Goal: Task Accomplishment & Management: Manage account settings

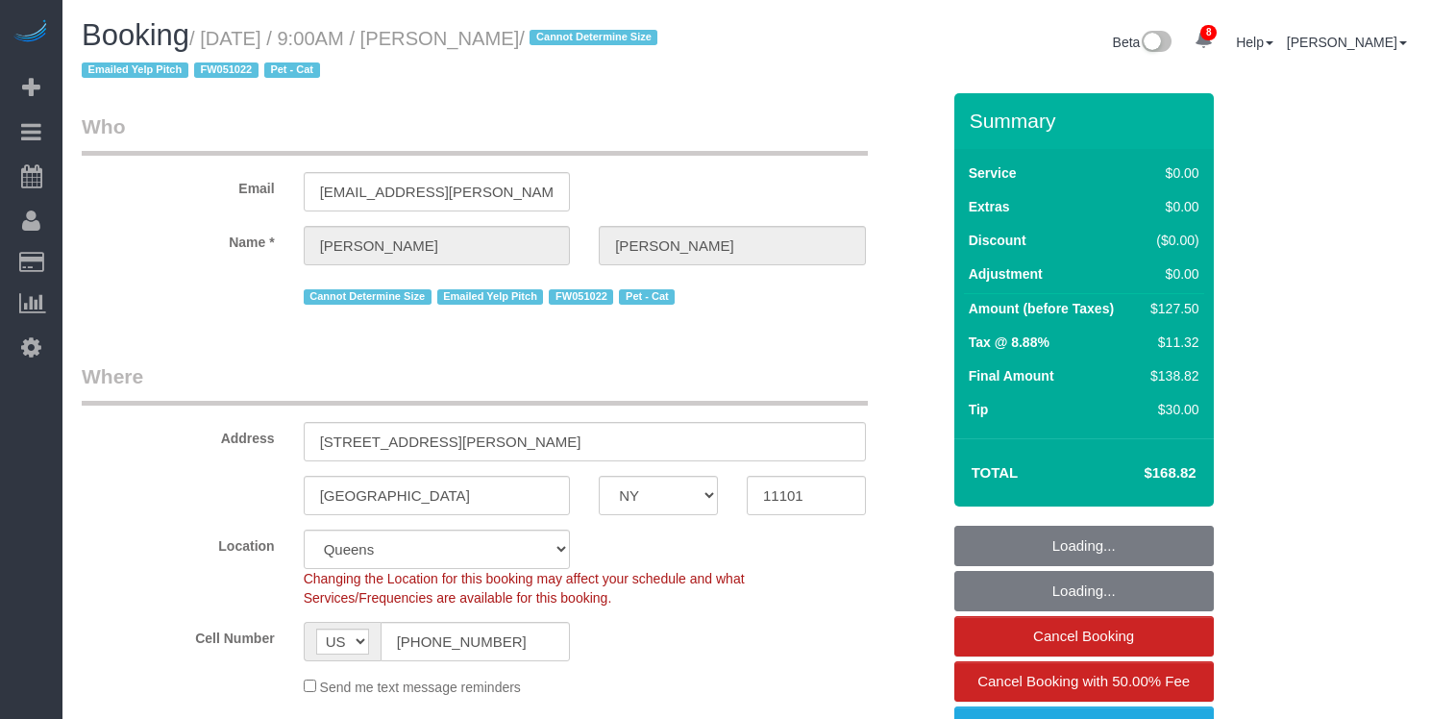
select select "NY"
select select "1"
select select "spot1"
select select "number:89"
select select "number:90"
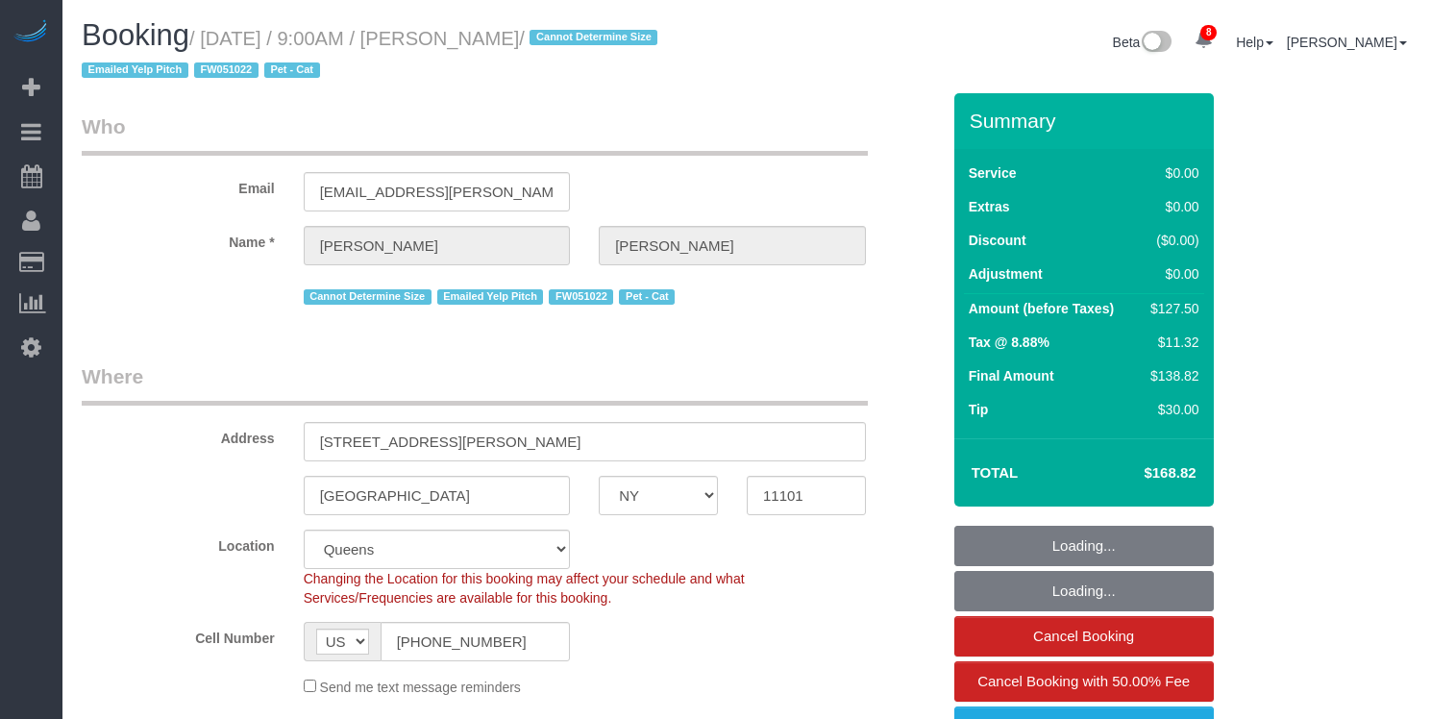
select select "number:14"
select select "number:6"
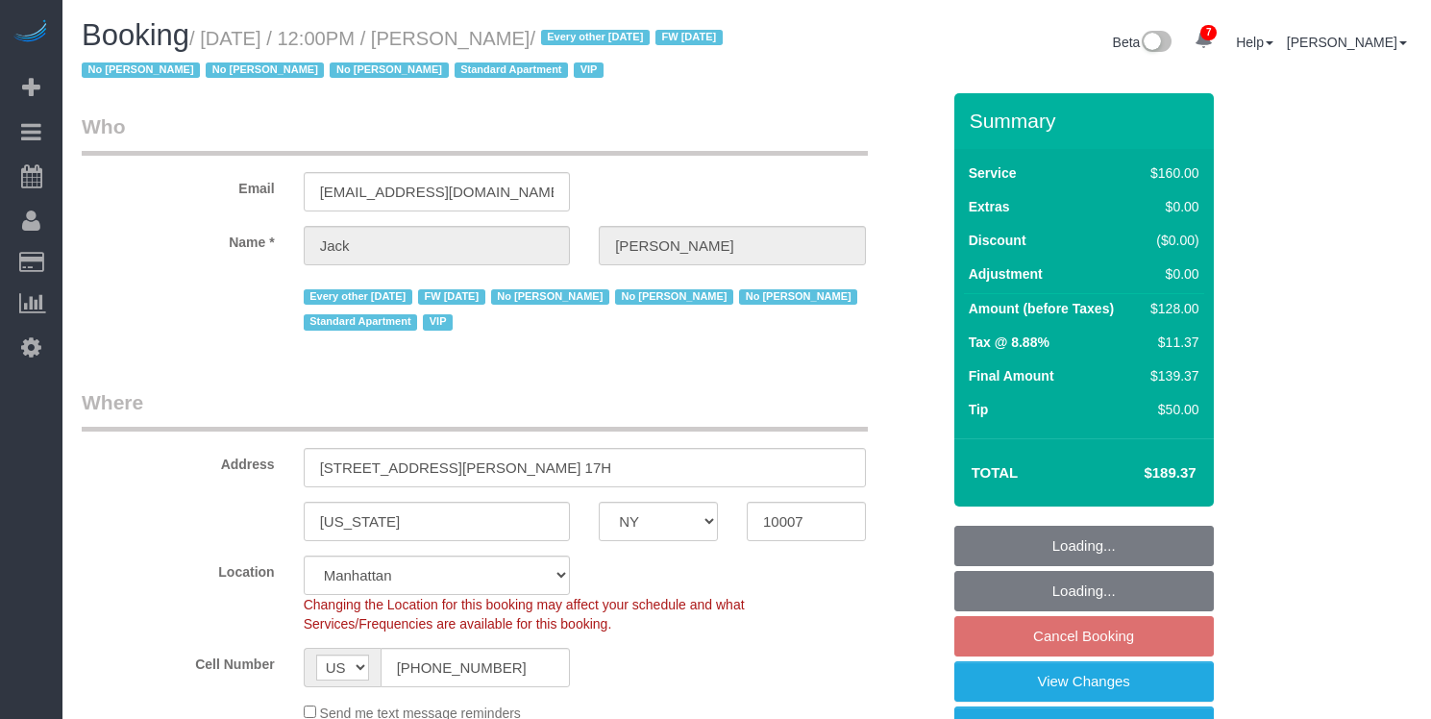
select select "NY"
select select "string:stripe-pm_1R9Bsk4VGloSiKo7ufTdcySD"
select select "spot1"
select select "number:56"
select select "number:78"
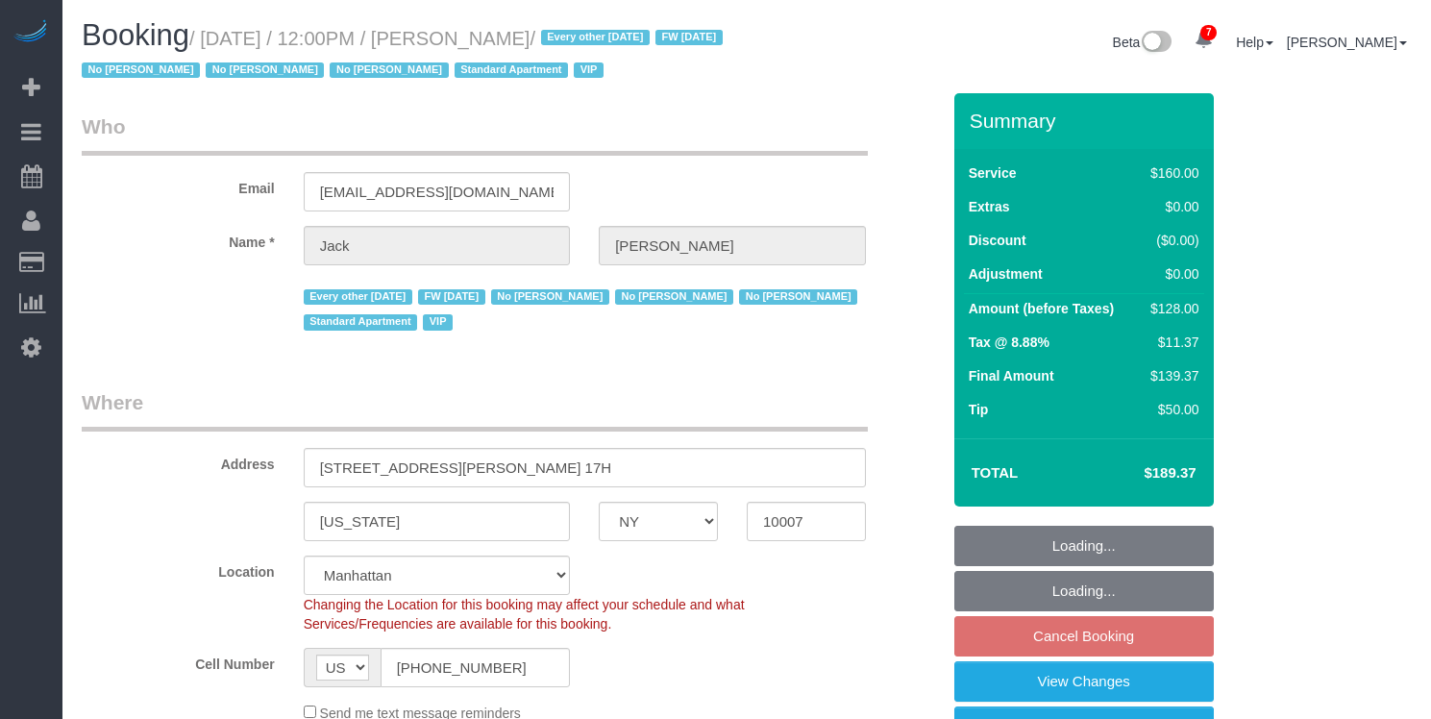
select select "number:15"
select select "number:6"
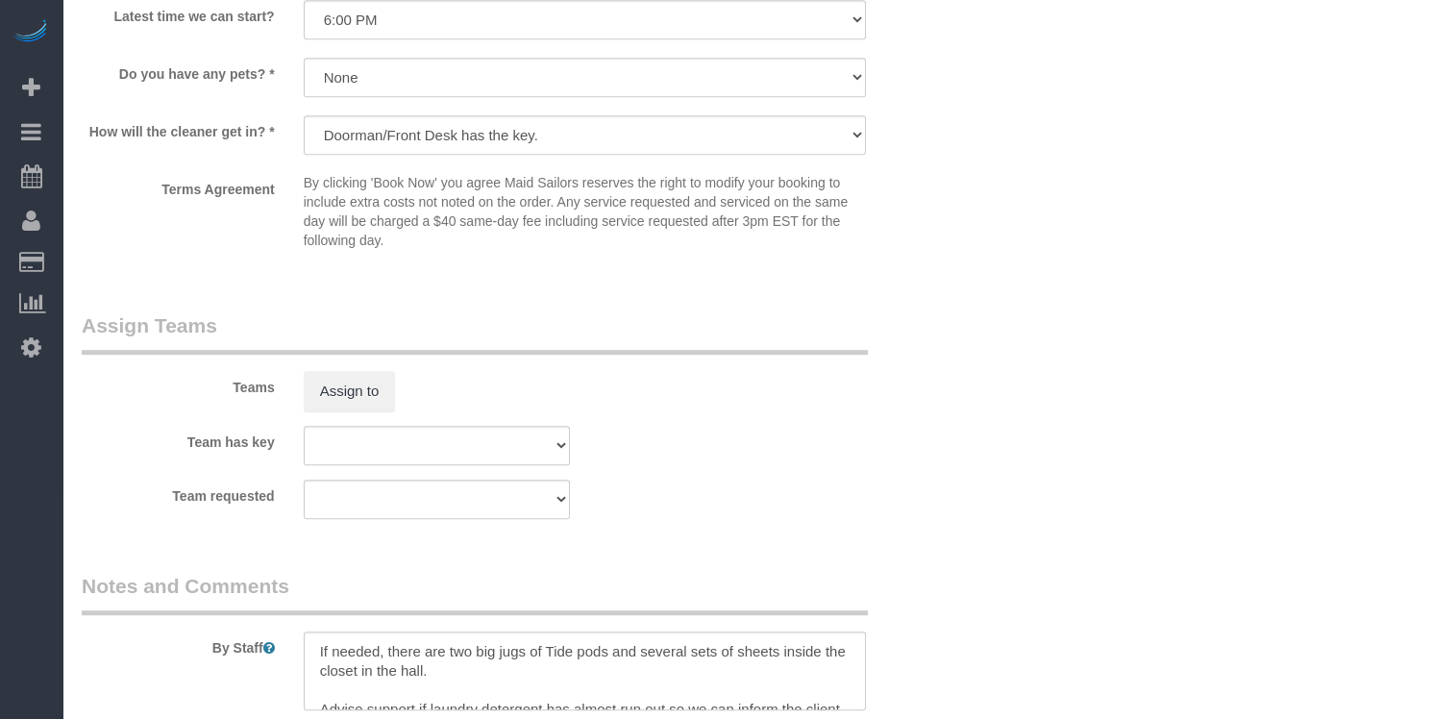
scroll to position [2046, 0]
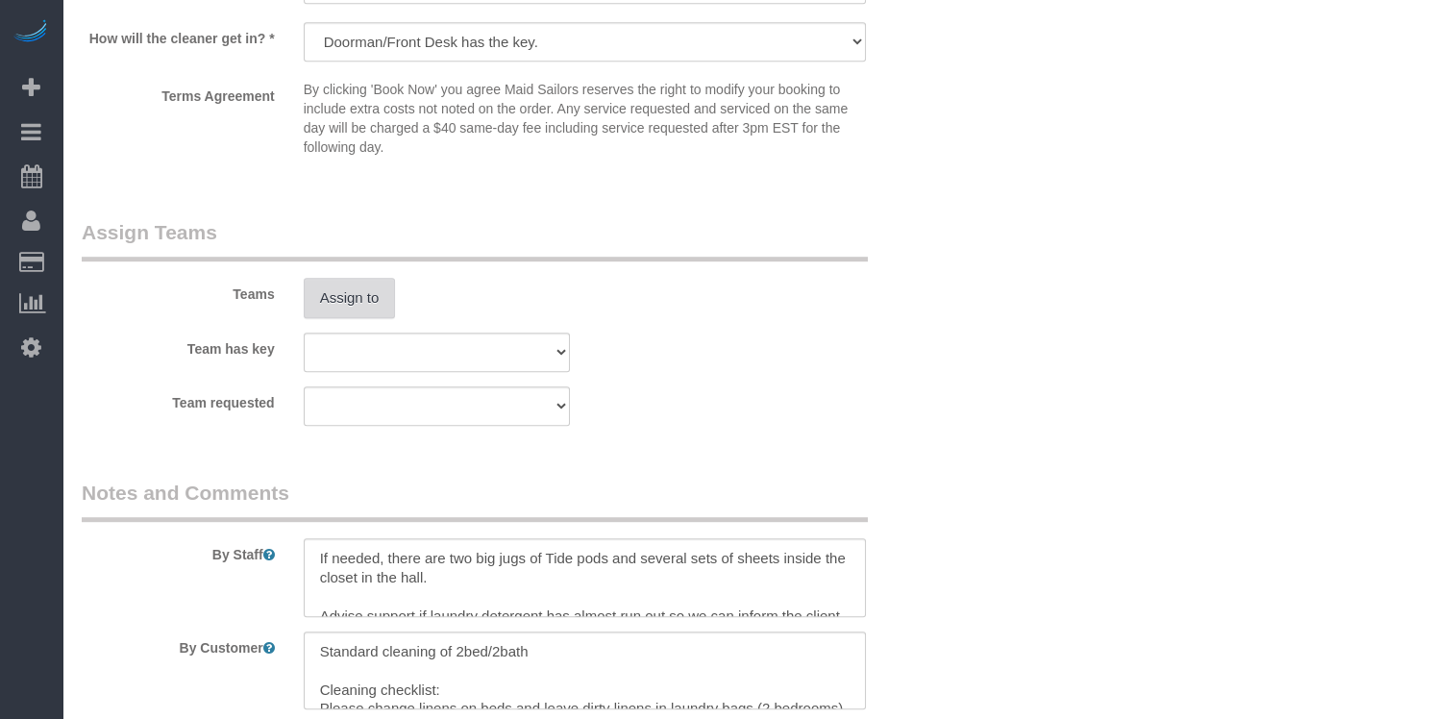
click at [340, 306] on button "Assign to" at bounding box center [350, 298] width 92 height 40
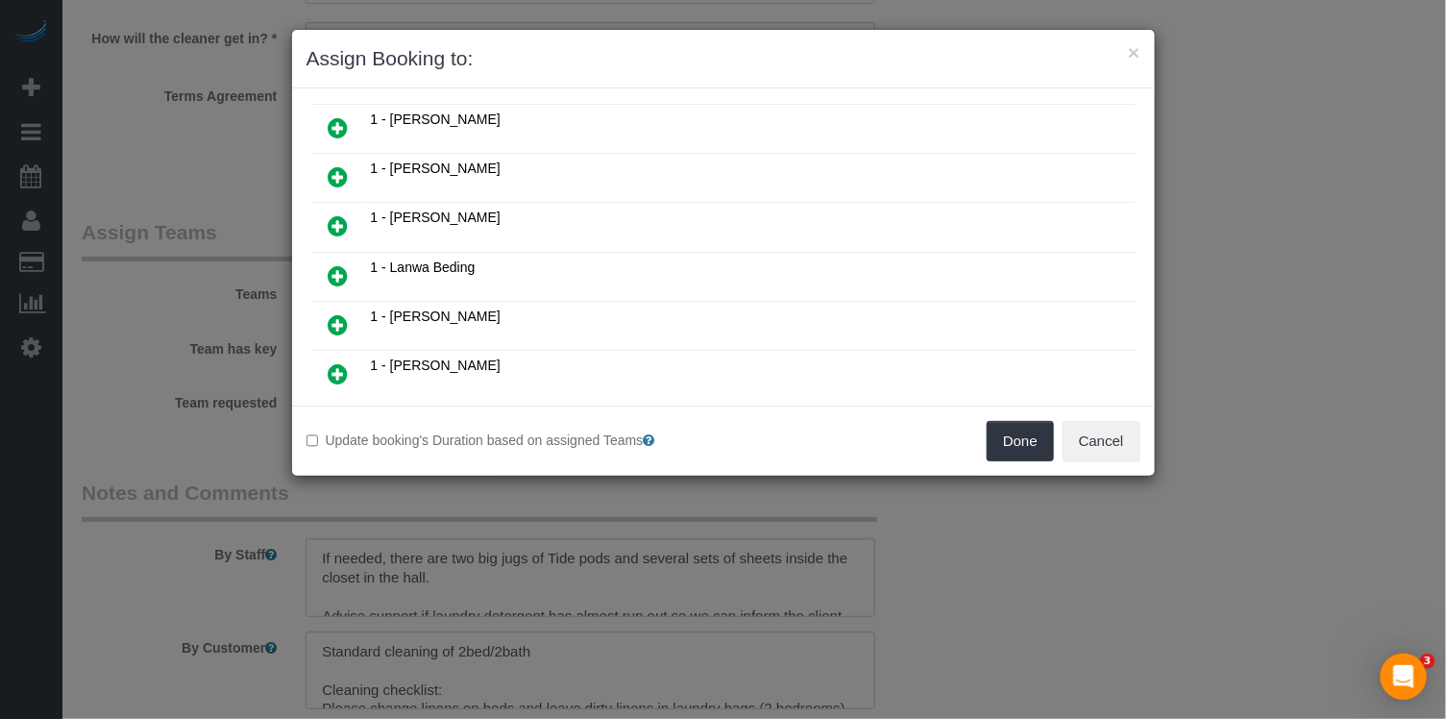
scroll to position [0, 0]
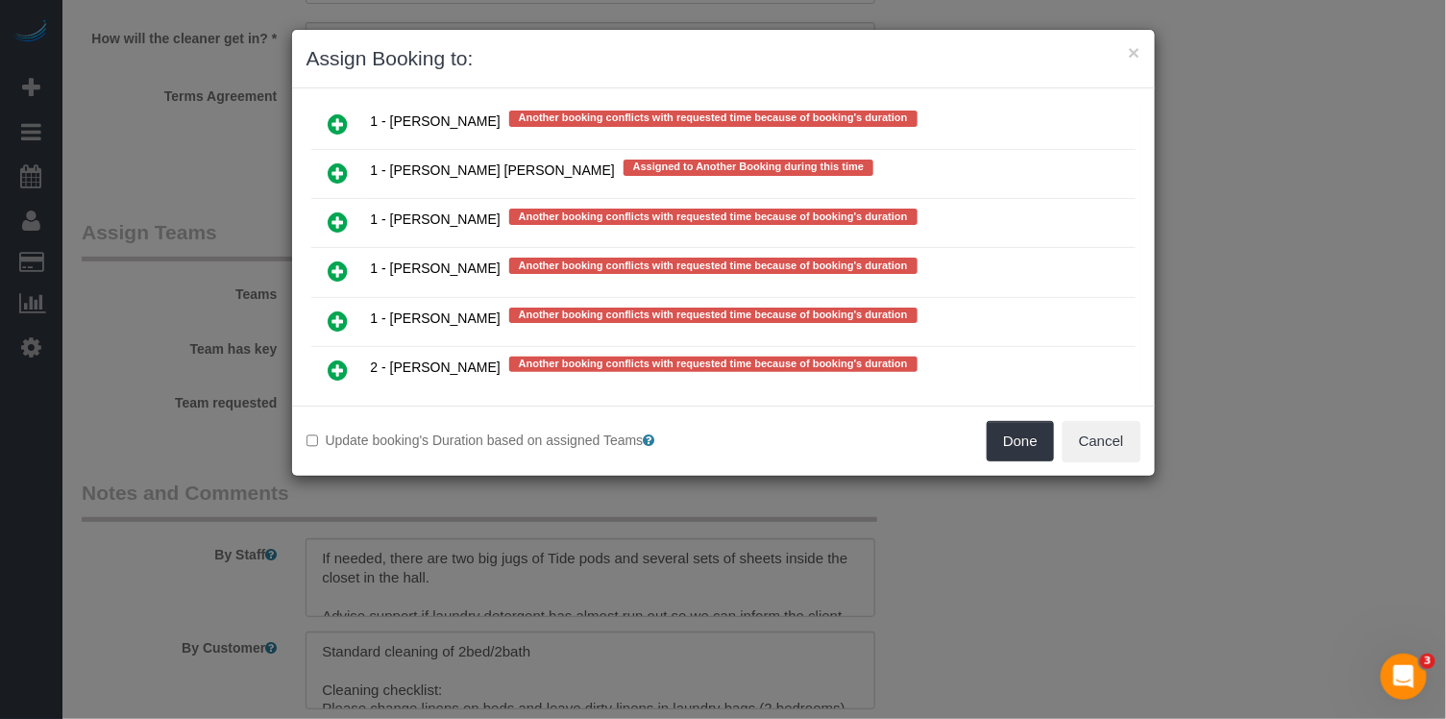
click at [325, 401] on link at bounding box center [338, 420] width 45 height 38
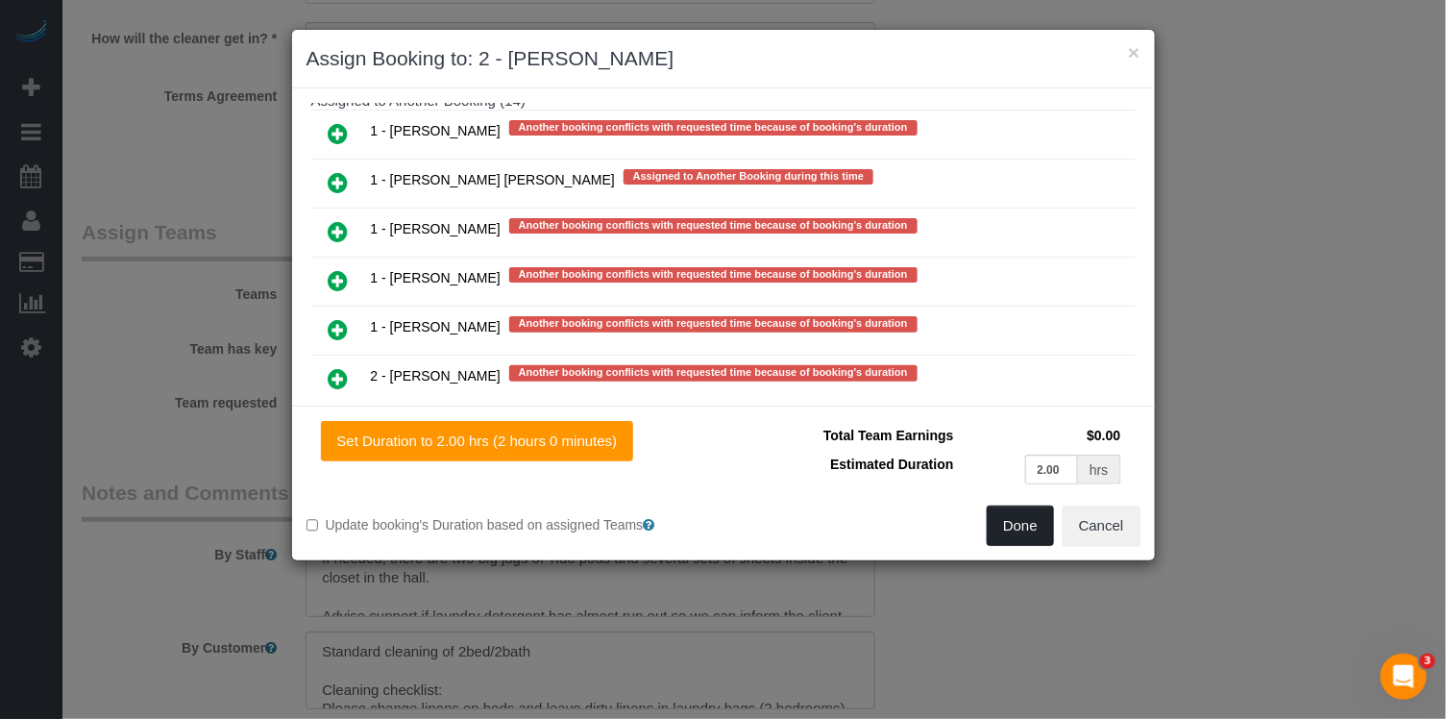
click at [992, 520] on button "Done" at bounding box center [1020, 525] width 67 height 40
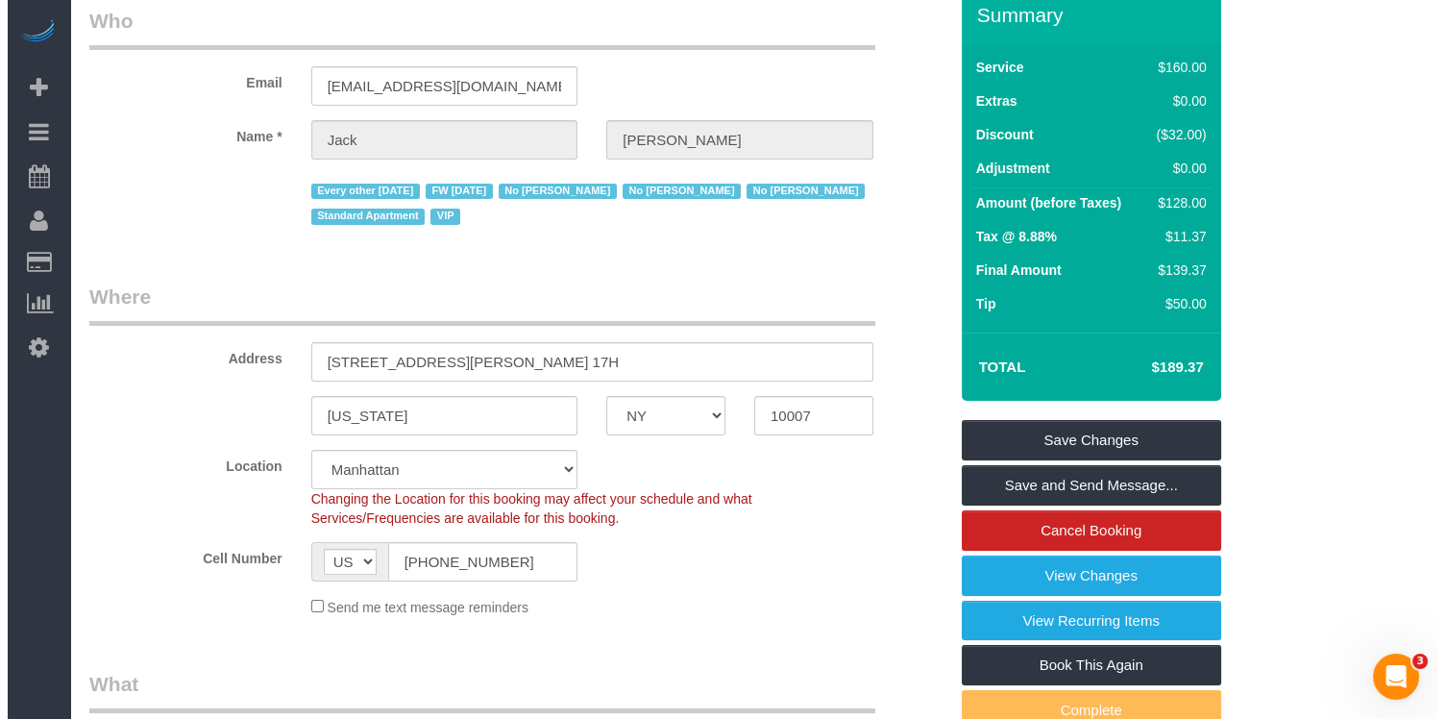
scroll to position [0, 0]
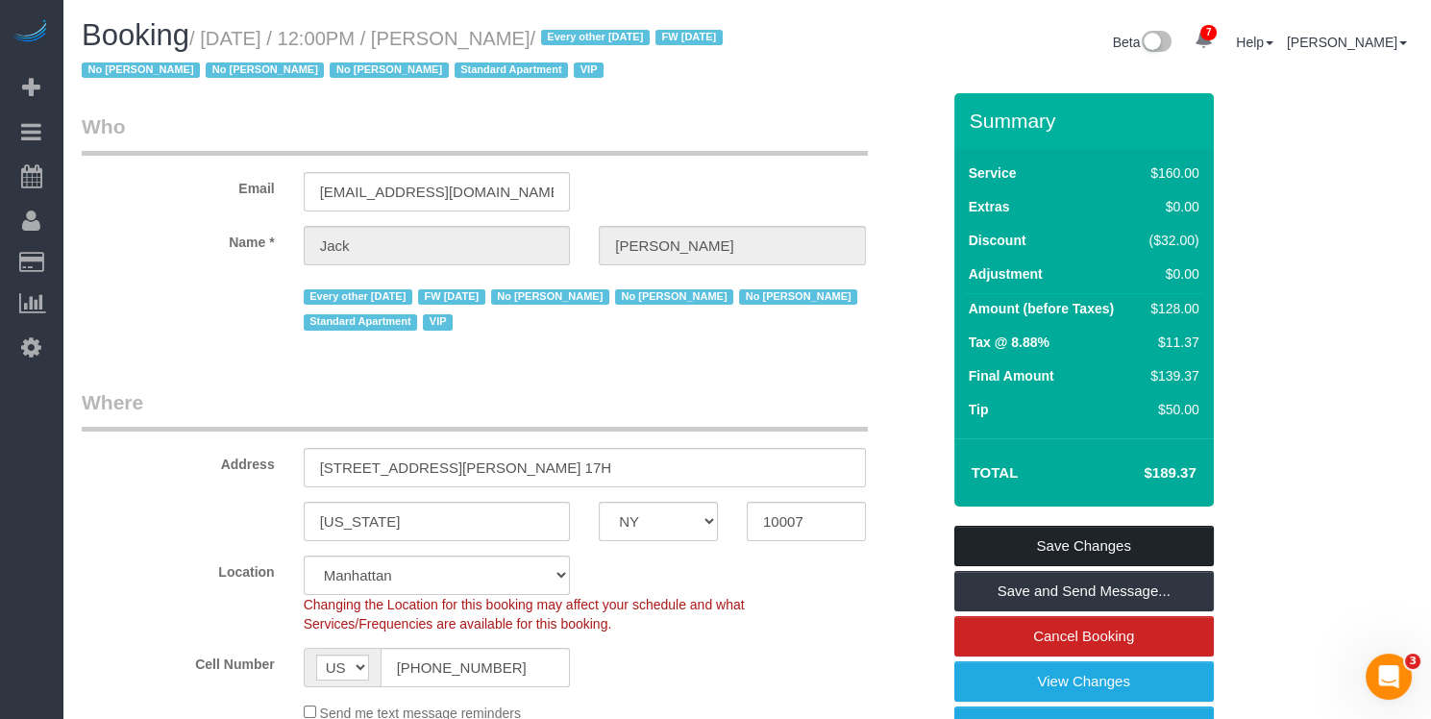
click at [1000, 566] on link "Save Changes" at bounding box center [1083, 546] width 259 height 40
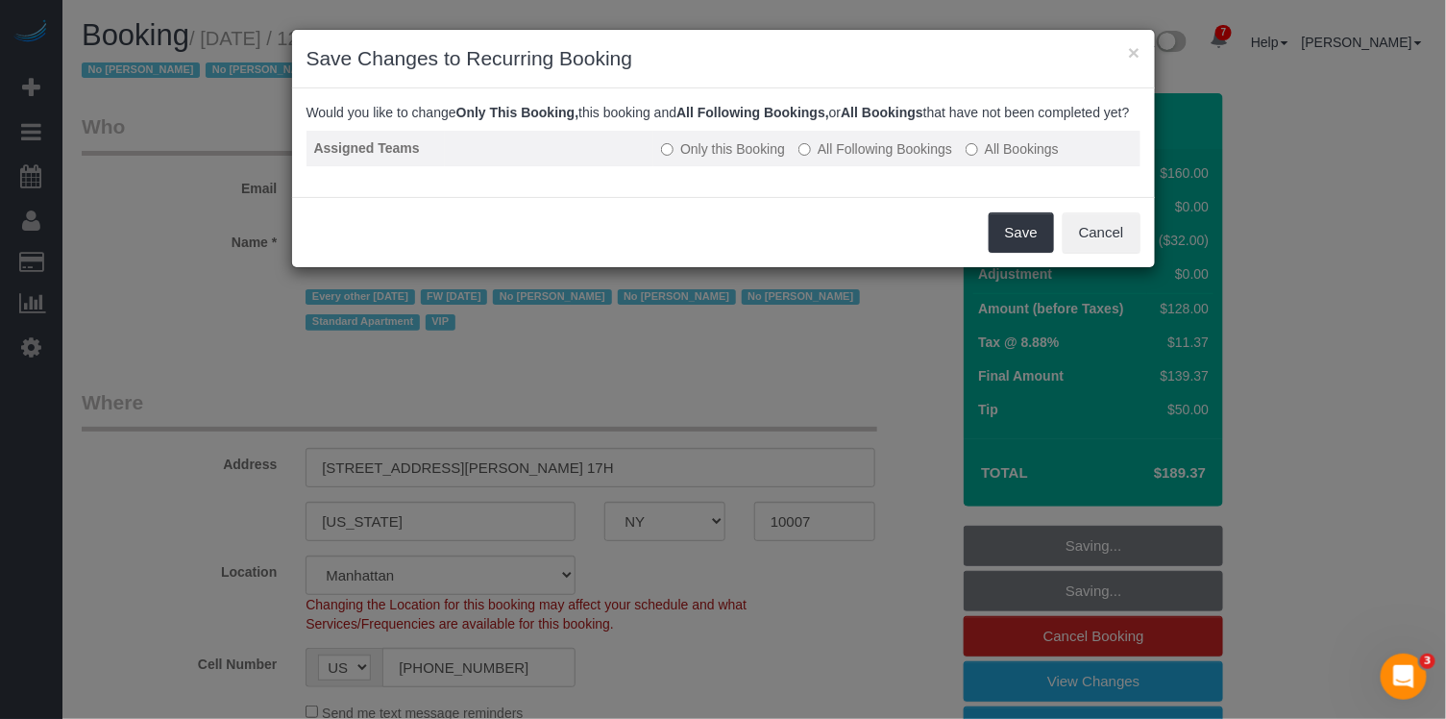
click at [893, 159] on label "All Following Bookings" at bounding box center [875, 148] width 154 height 19
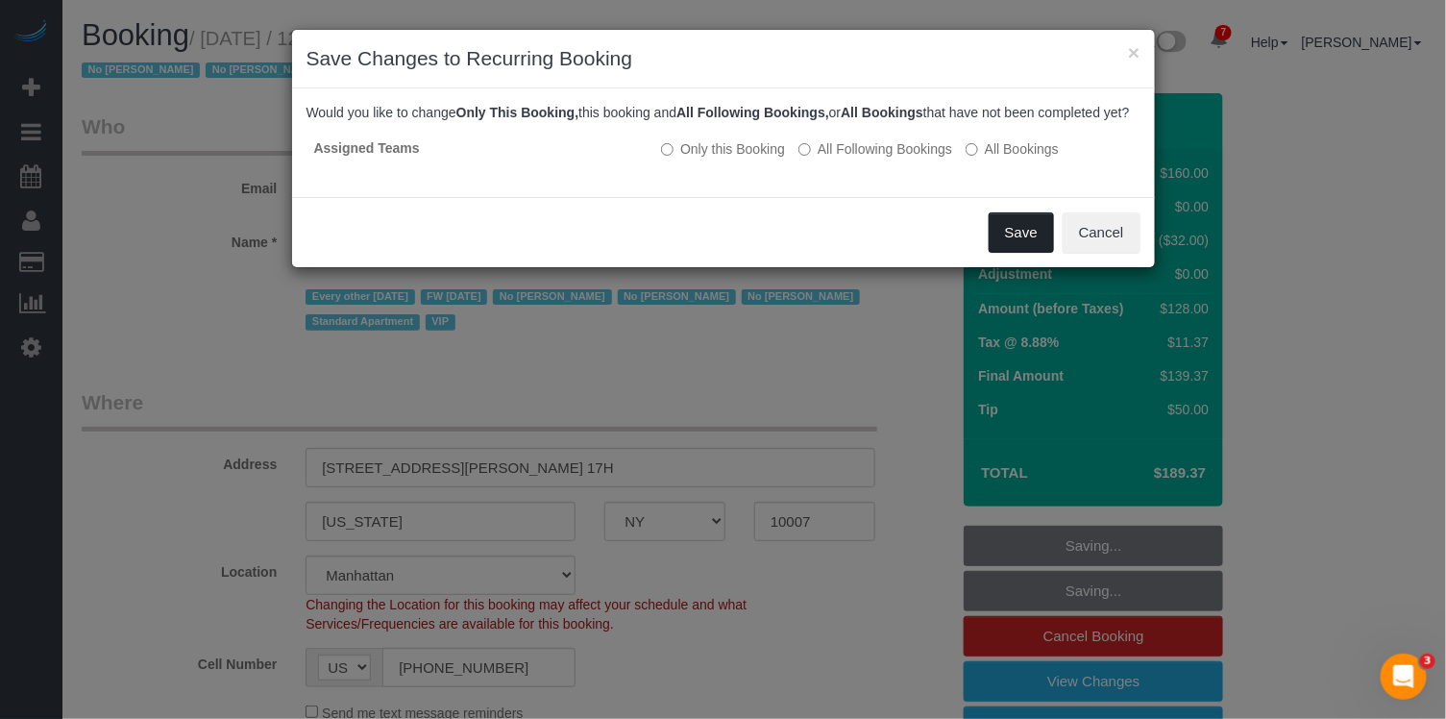
drag, startPoint x: 1037, startPoint y: 262, endPoint x: 1022, endPoint y: 269, distance: 15.9
click at [1036, 253] on button "Save" at bounding box center [1021, 232] width 65 height 40
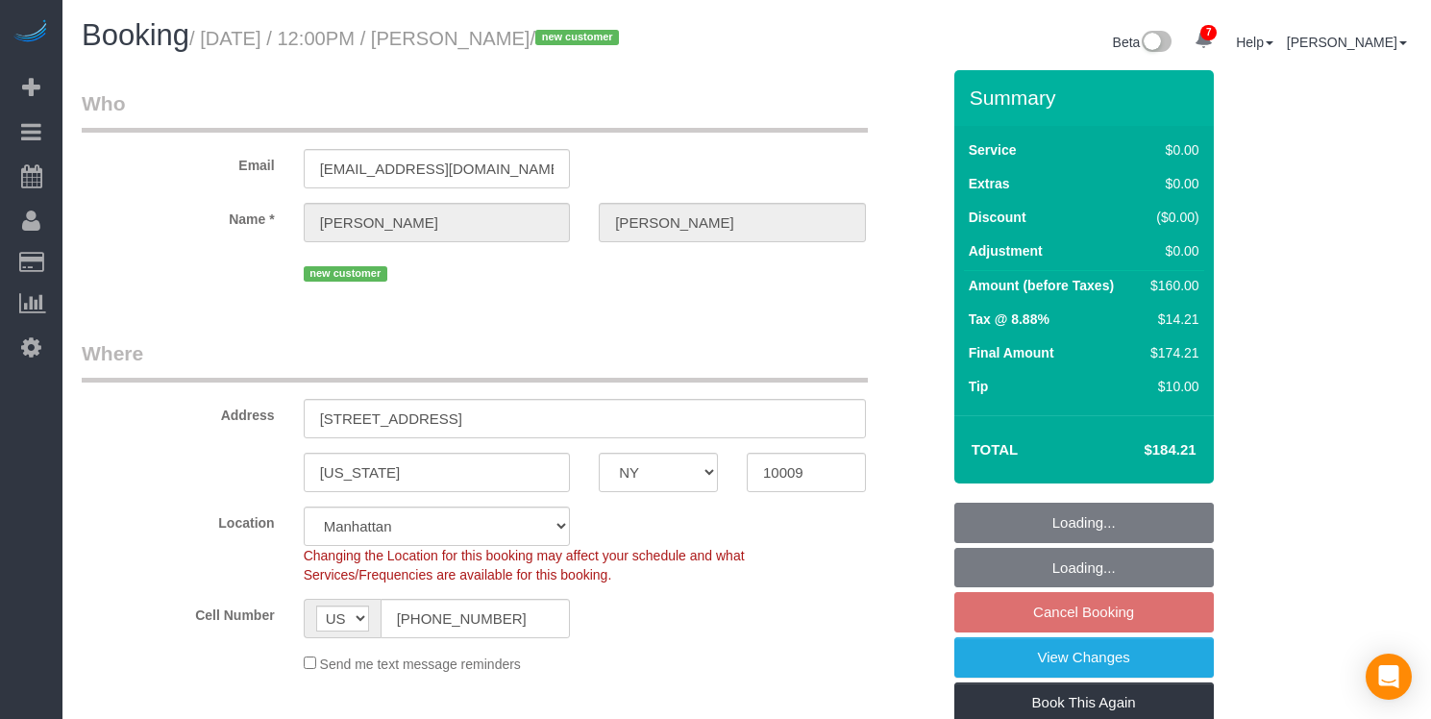
select select "NY"
select select "1"
select select "number:60"
select select "number:77"
select select "number:15"
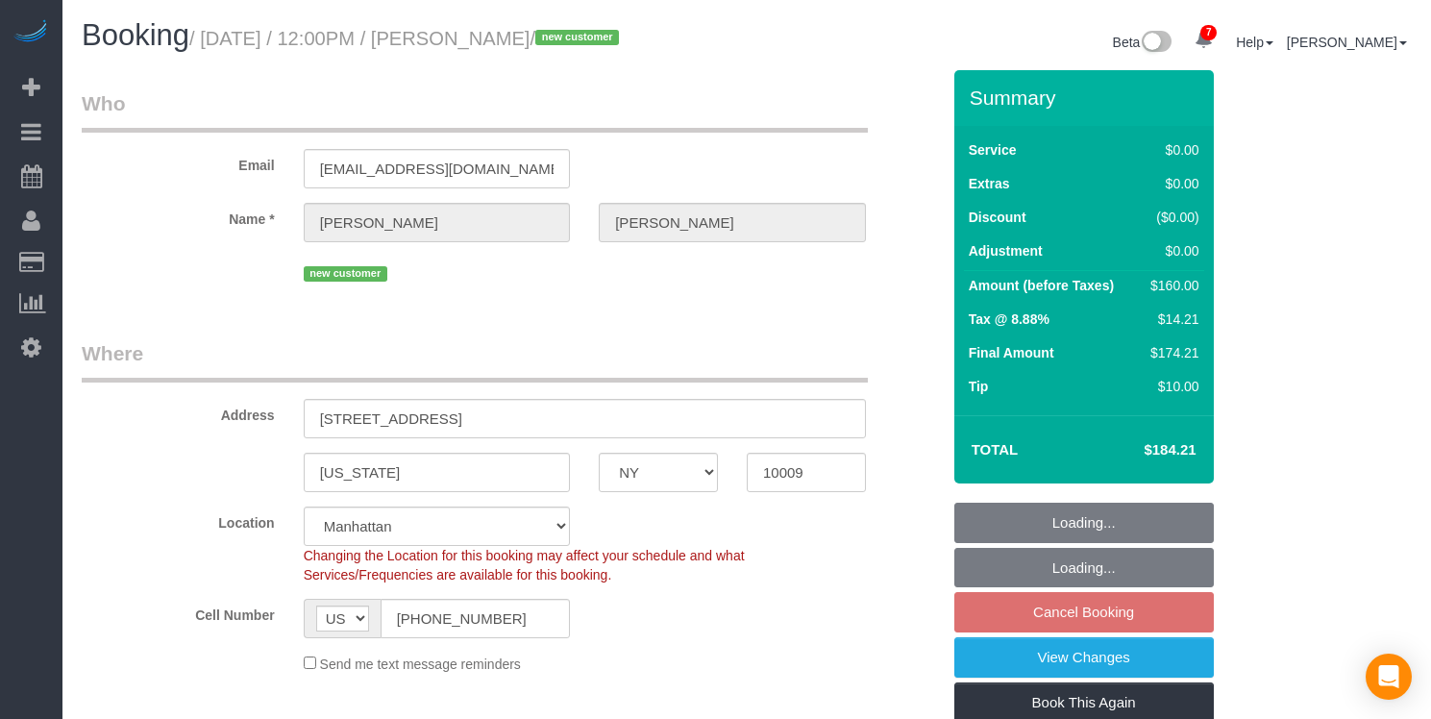
select select "number:7"
select select "spot54"
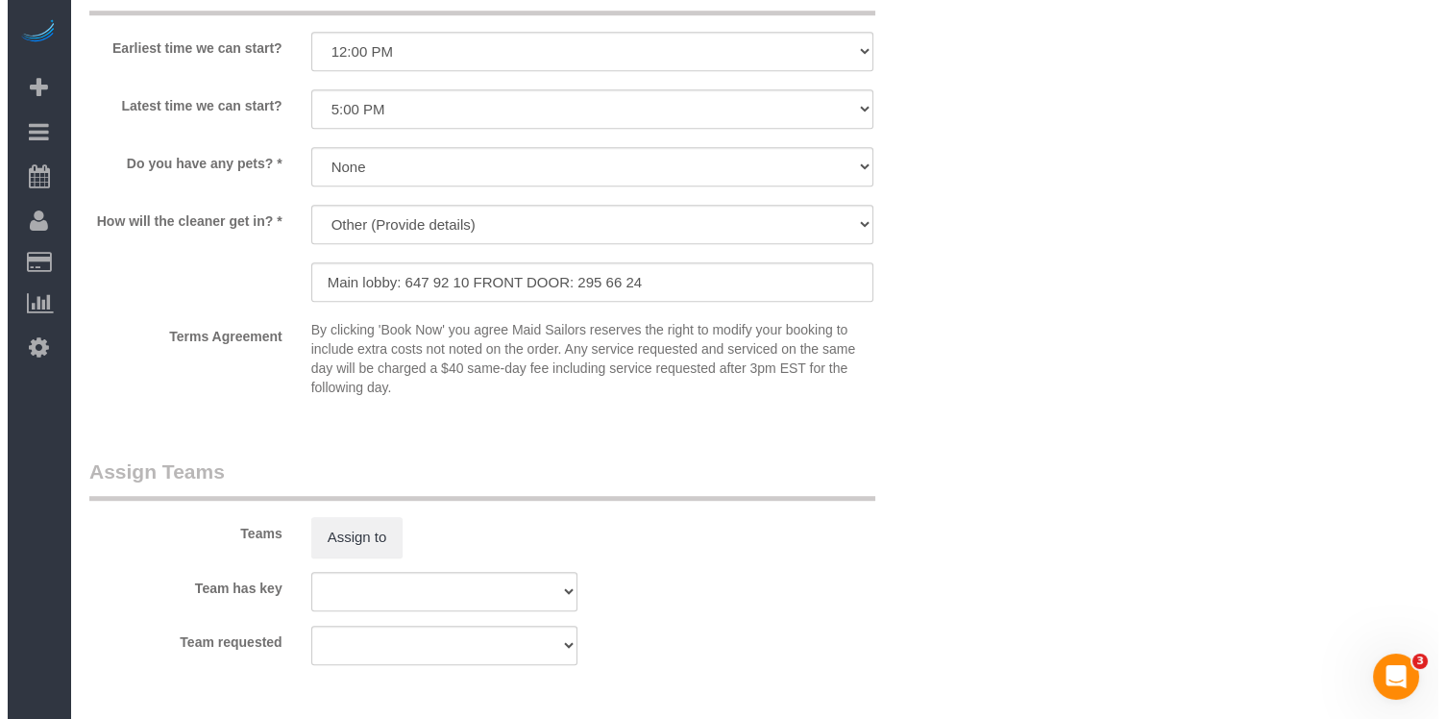
scroll to position [2427, 0]
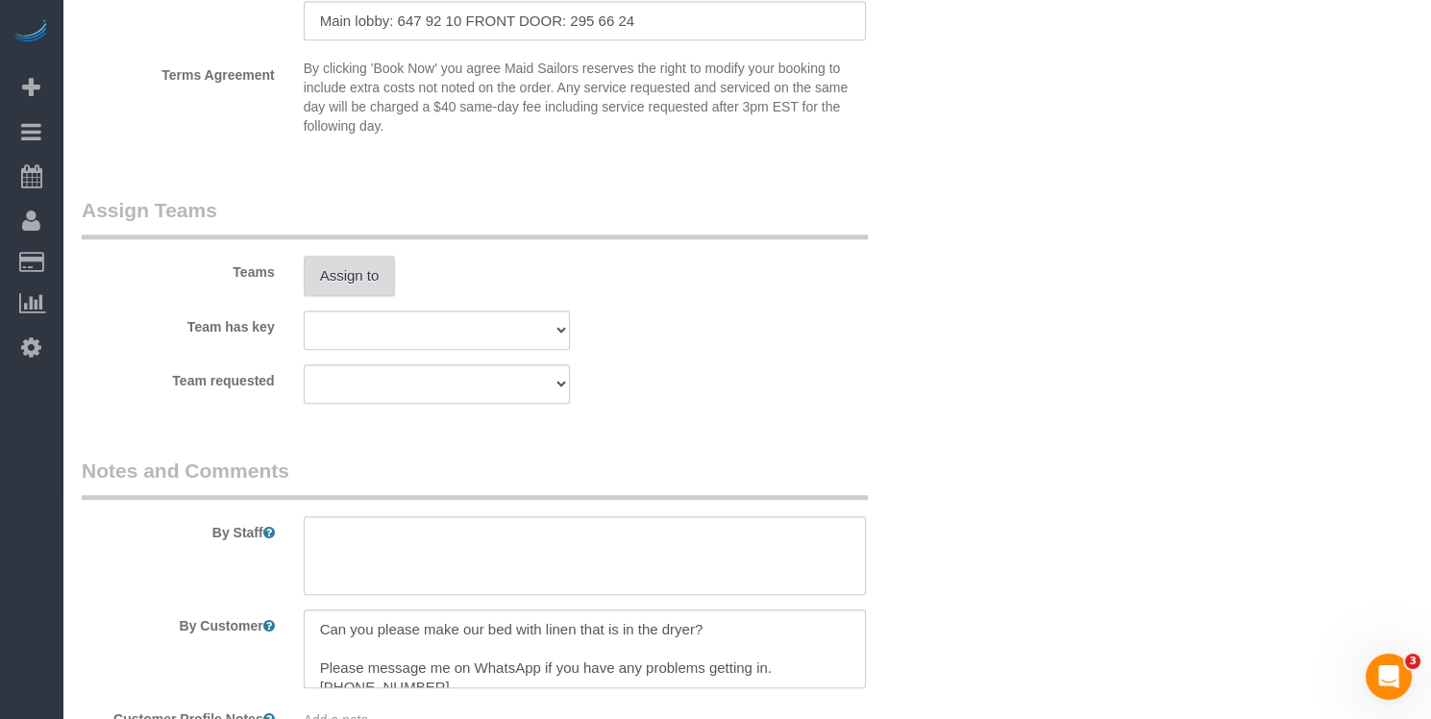
click at [365, 260] on button "Assign to" at bounding box center [350, 276] width 92 height 40
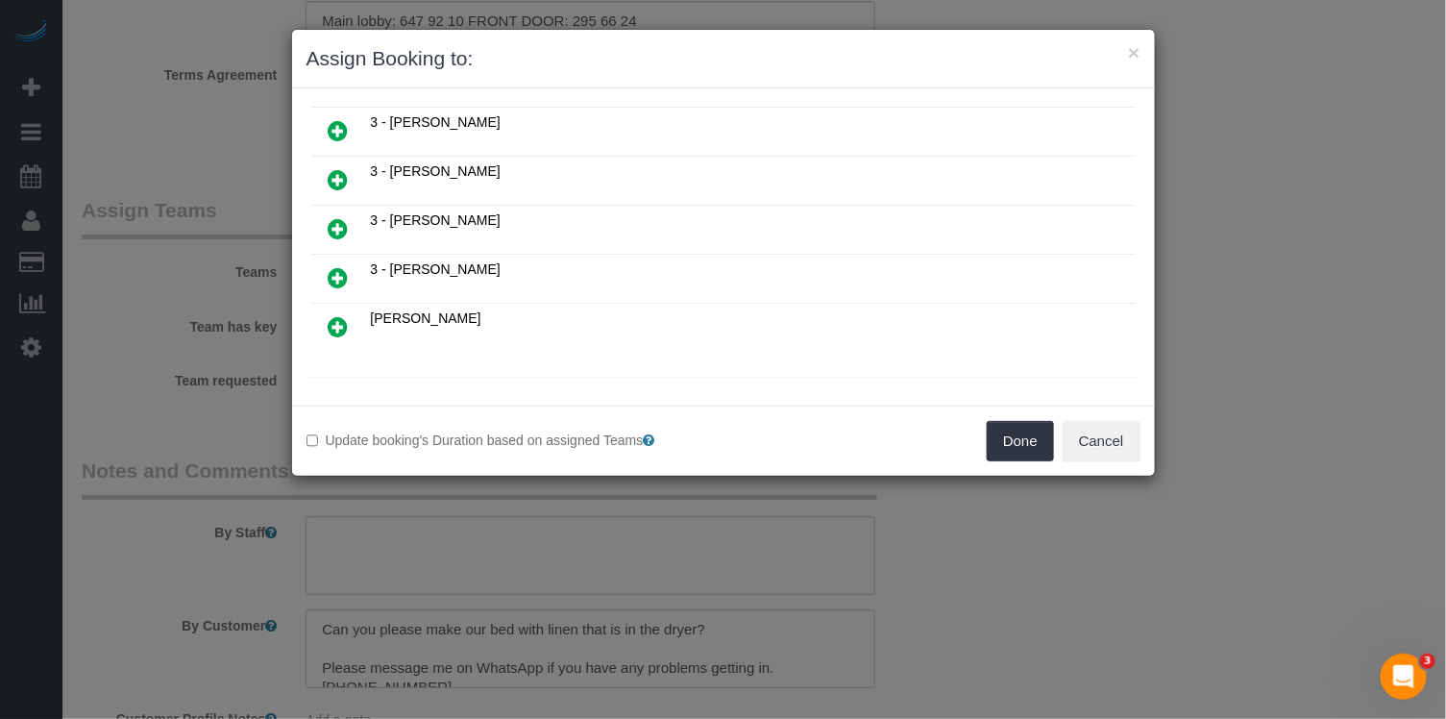
scroll to position [1322, 0]
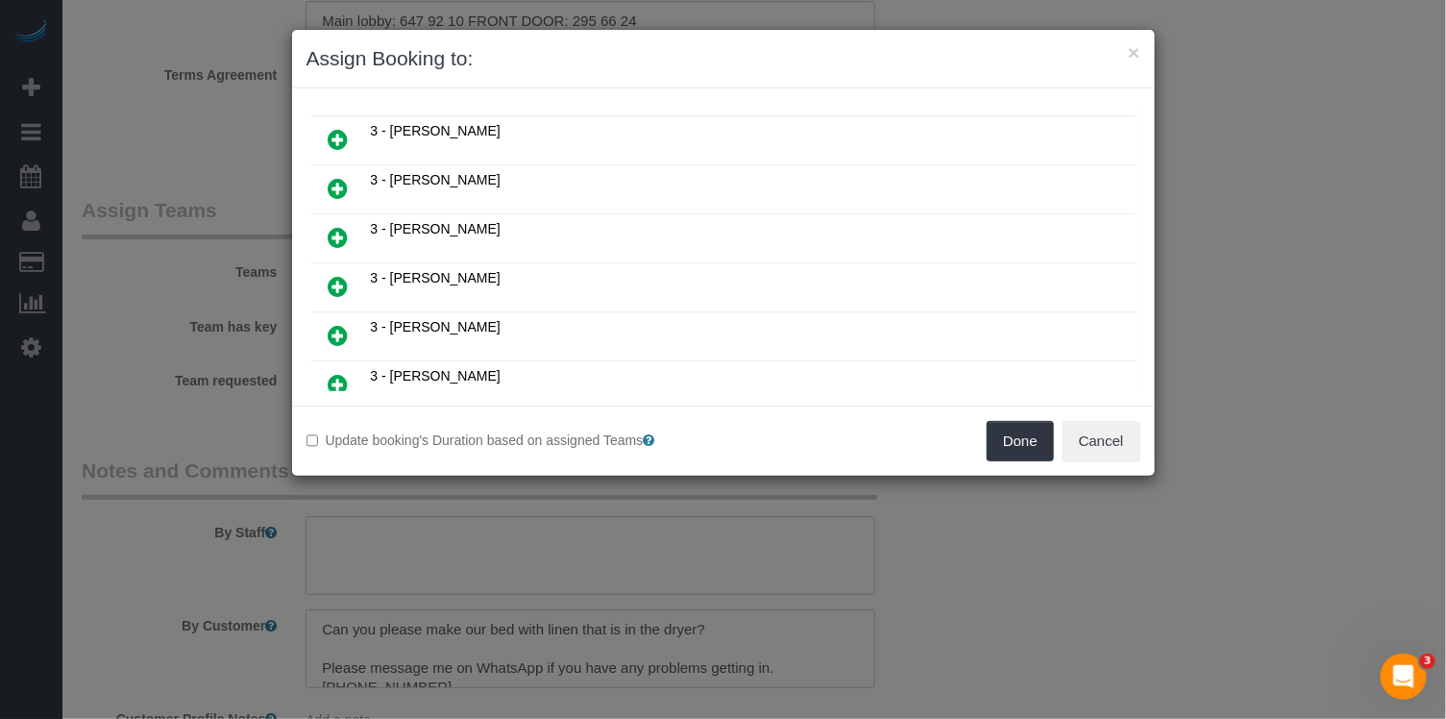
drag, startPoint x: 329, startPoint y: 263, endPoint x: 401, endPoint y: 278, distance: 73.5
click at [329, 324] on icon at bounding box center [339, 335] width 20 height 23
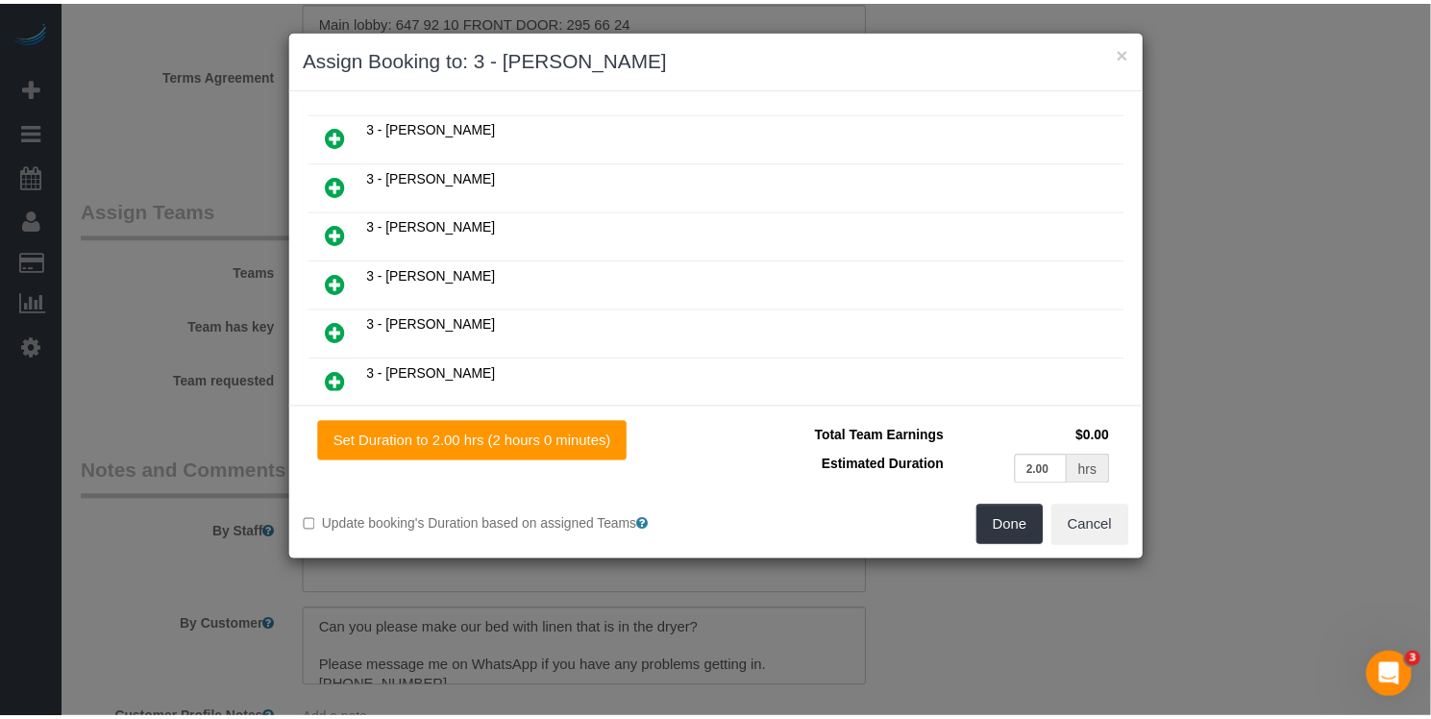
scroll to position [1365, 0]
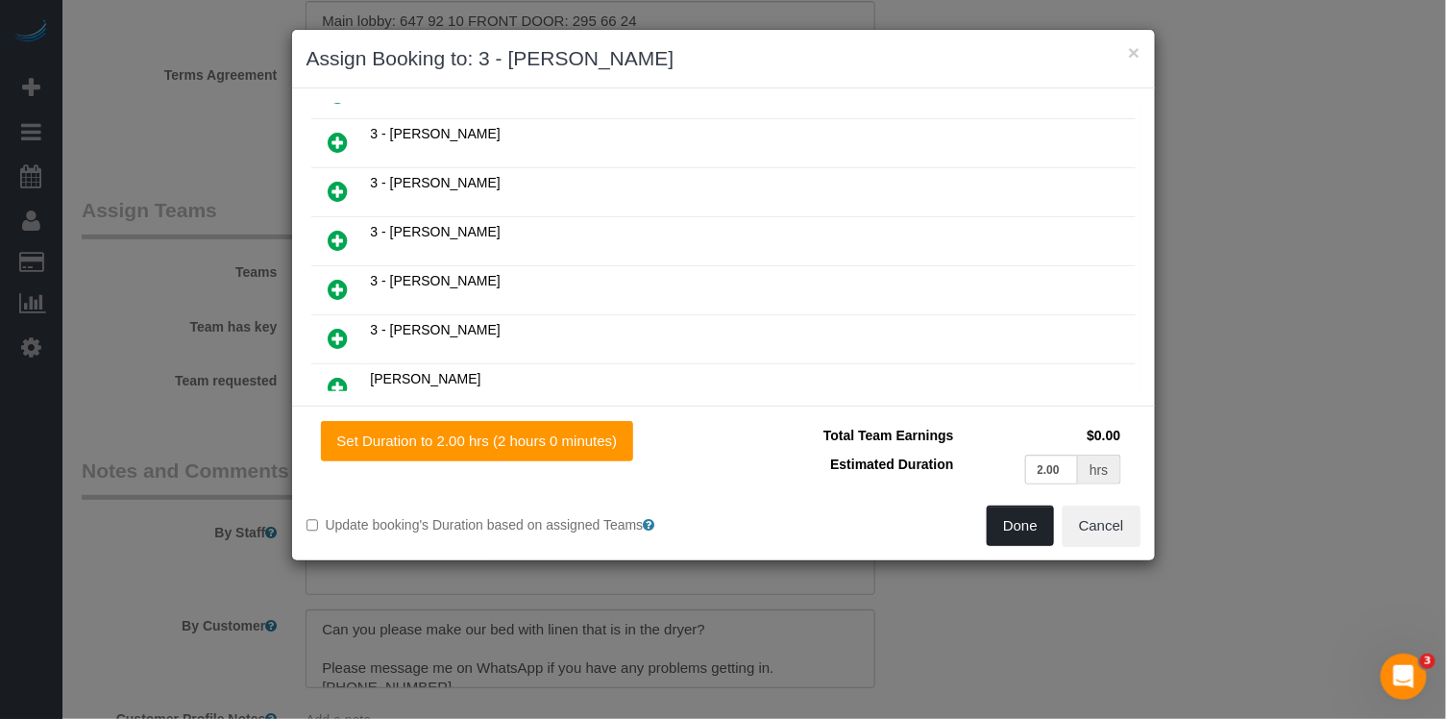
click at [1025, 506] on button "Done" at bounding box center [1020, 525] width 67 height 40
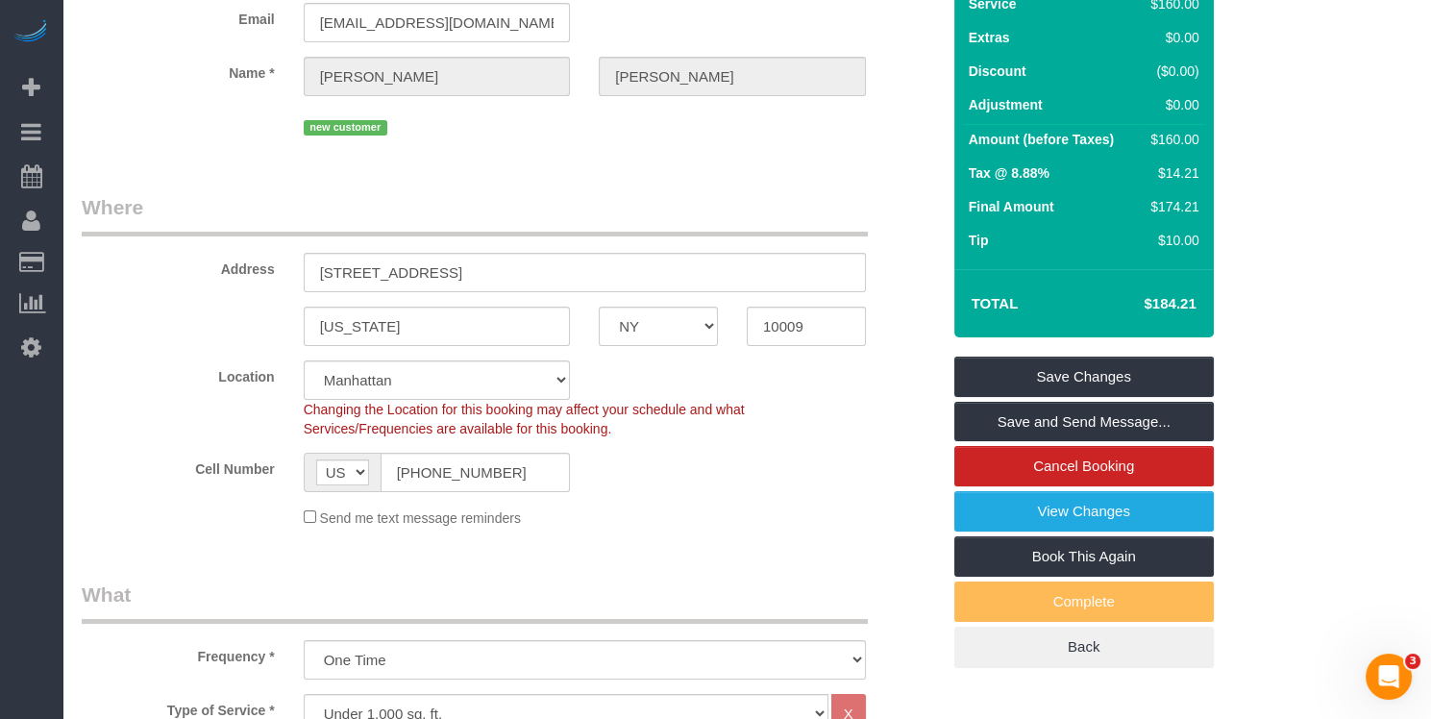
scroll to position [0, 0]
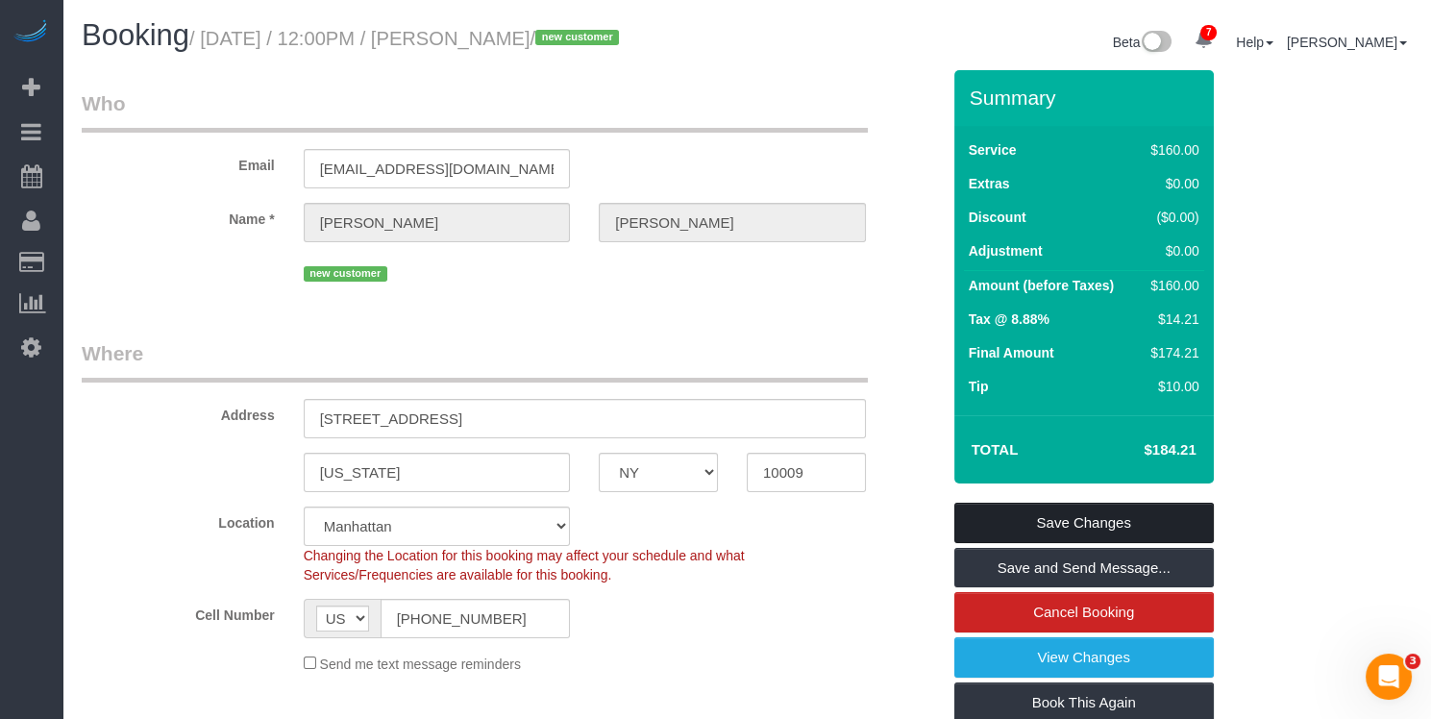
click at [1106, 515] on link "Save Changes" at bounding box center [1083, 523] width 259 height 40
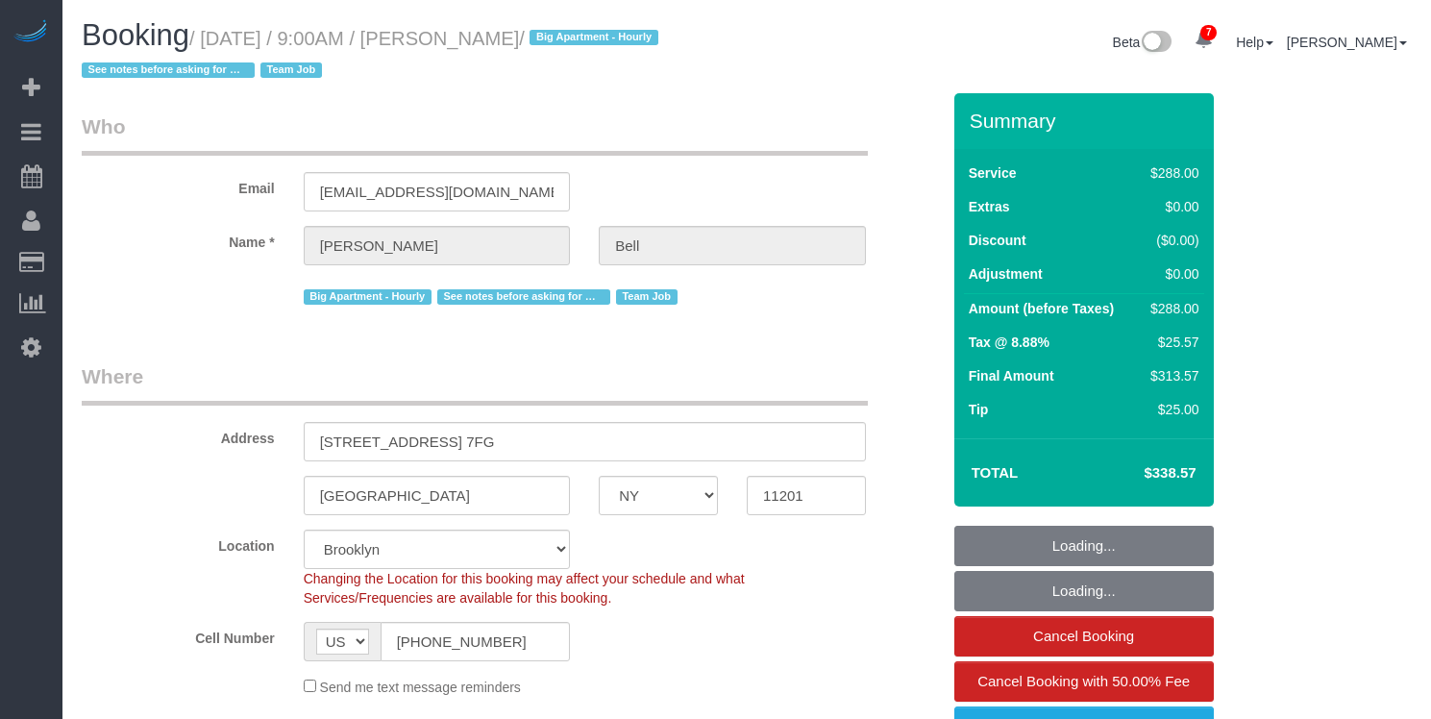
select select "NY"
select select "270"
select select "spot1"
select select "number:89"
select select "number:90"
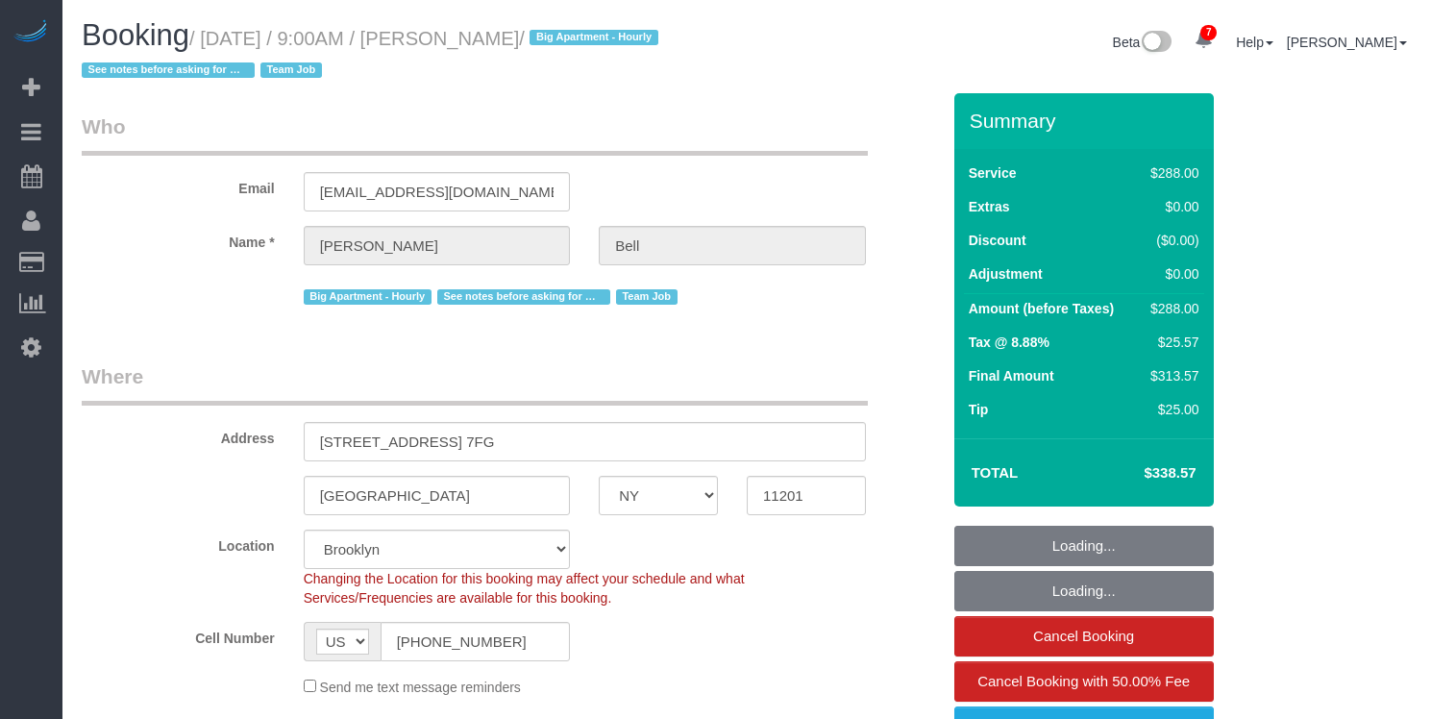
select select "number:15"
select select "number:5"
select select "number:21"
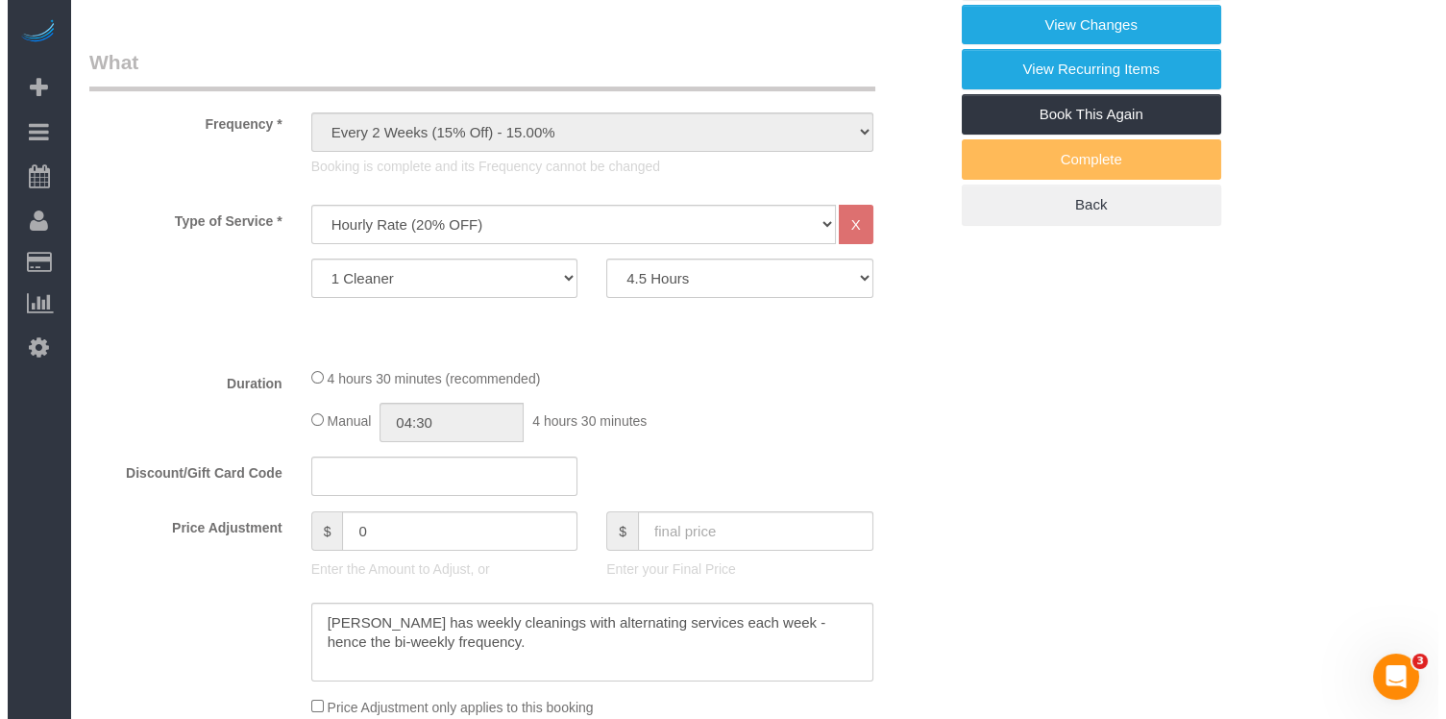
scroll to position [697, 0]
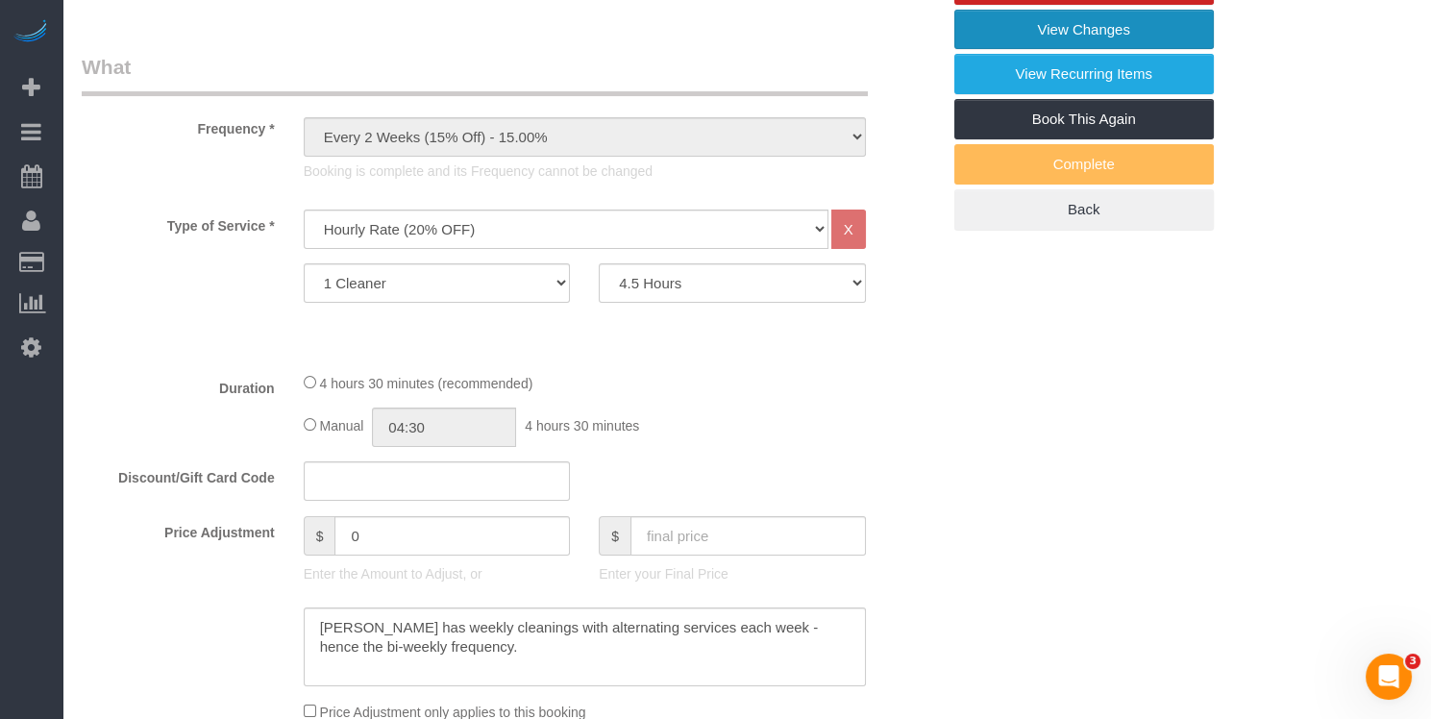
click at [1089, 23] on link "View Changes" at bounding box center [1083, 30] width 259 height 40
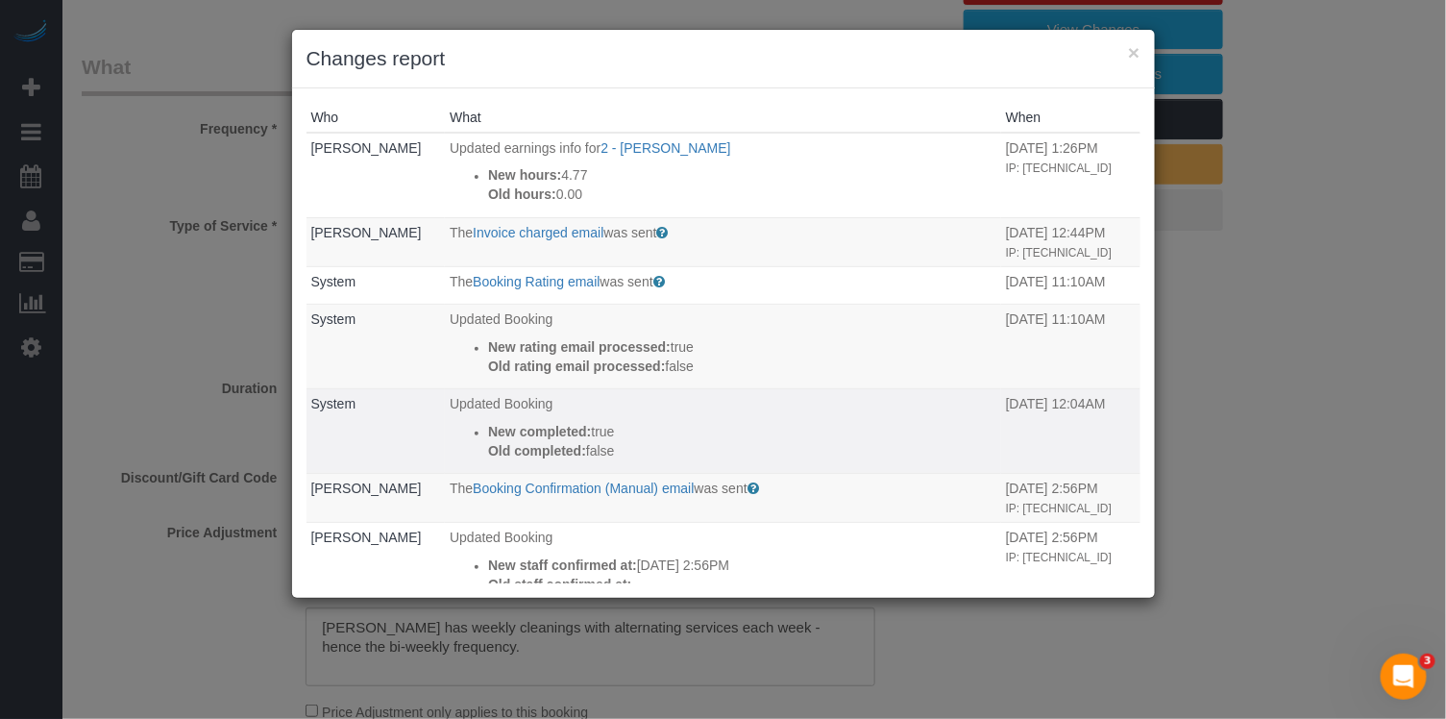
scroll to position [370, 0]
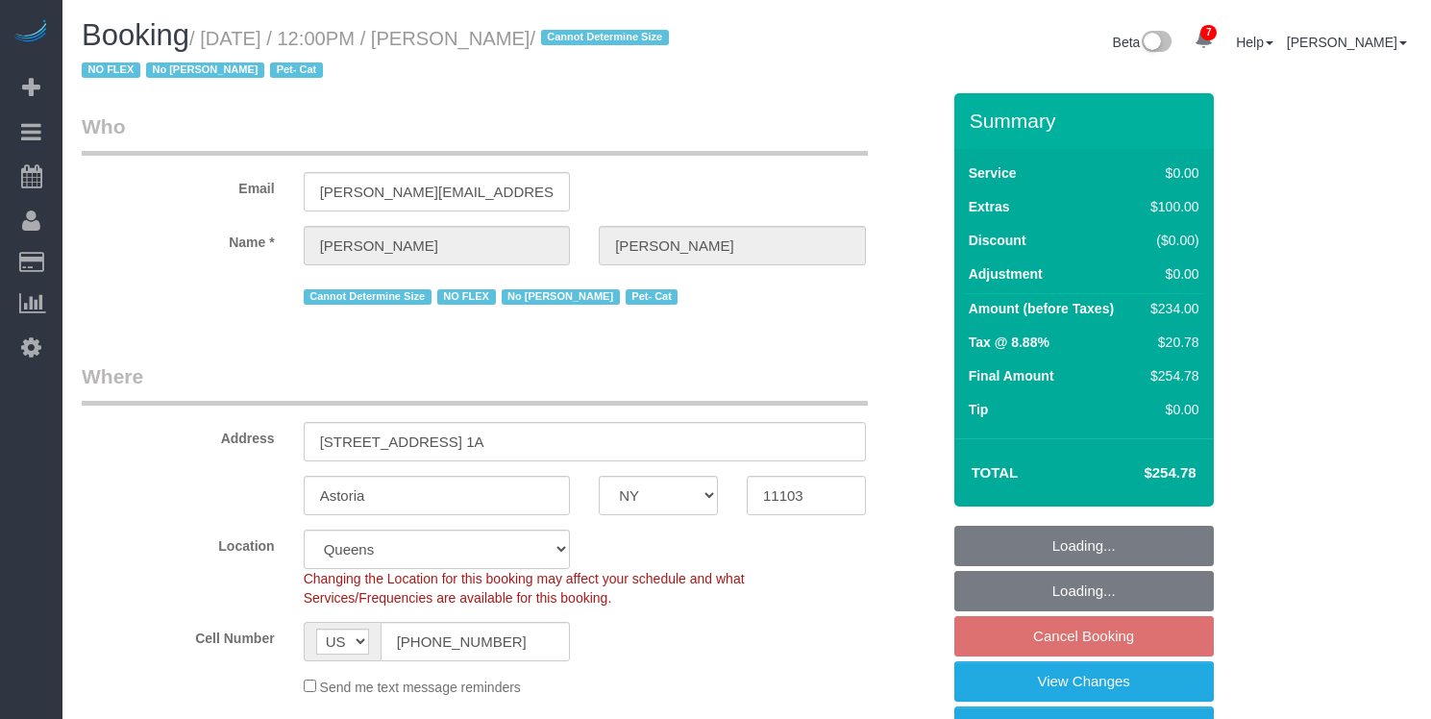
select select "NY"
select select "1"
select select "spot60"
select select "number:89"
select select "number:90"
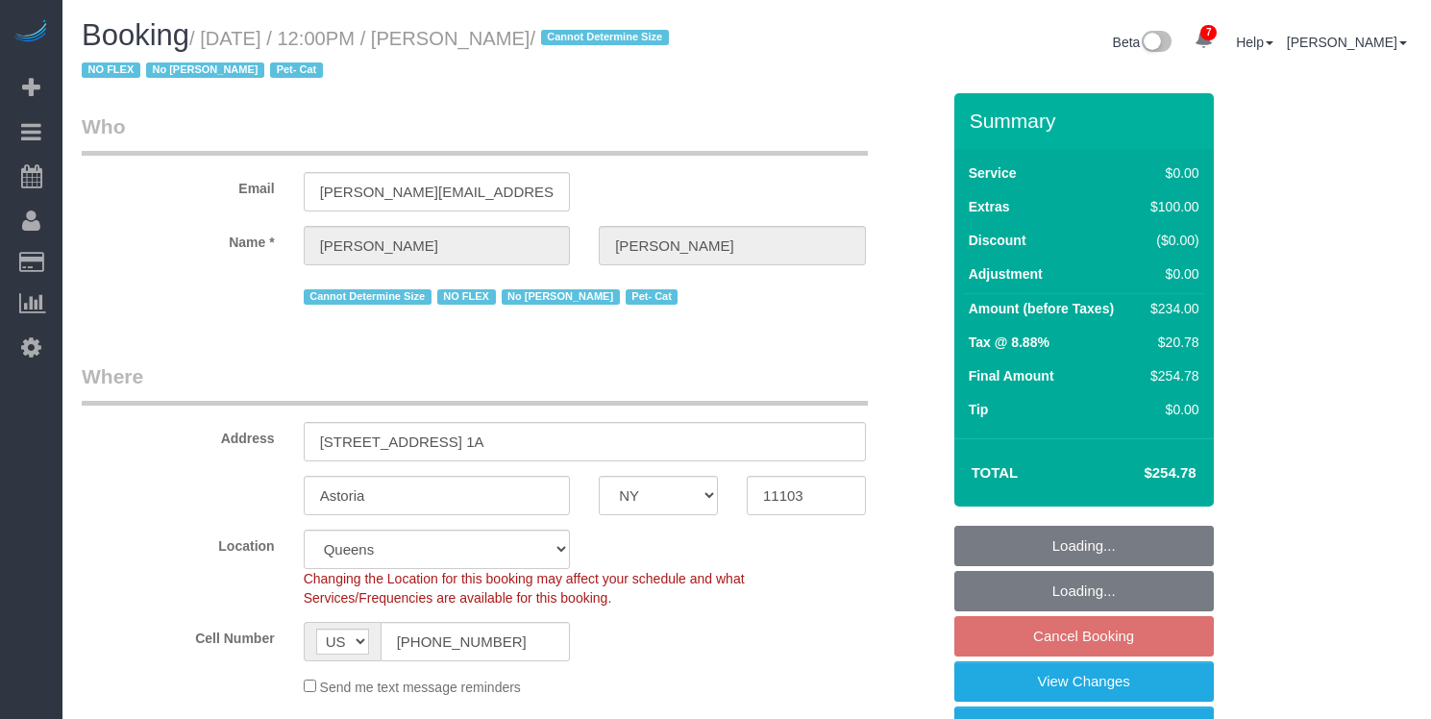
select select "number:14"
select select "number:5"
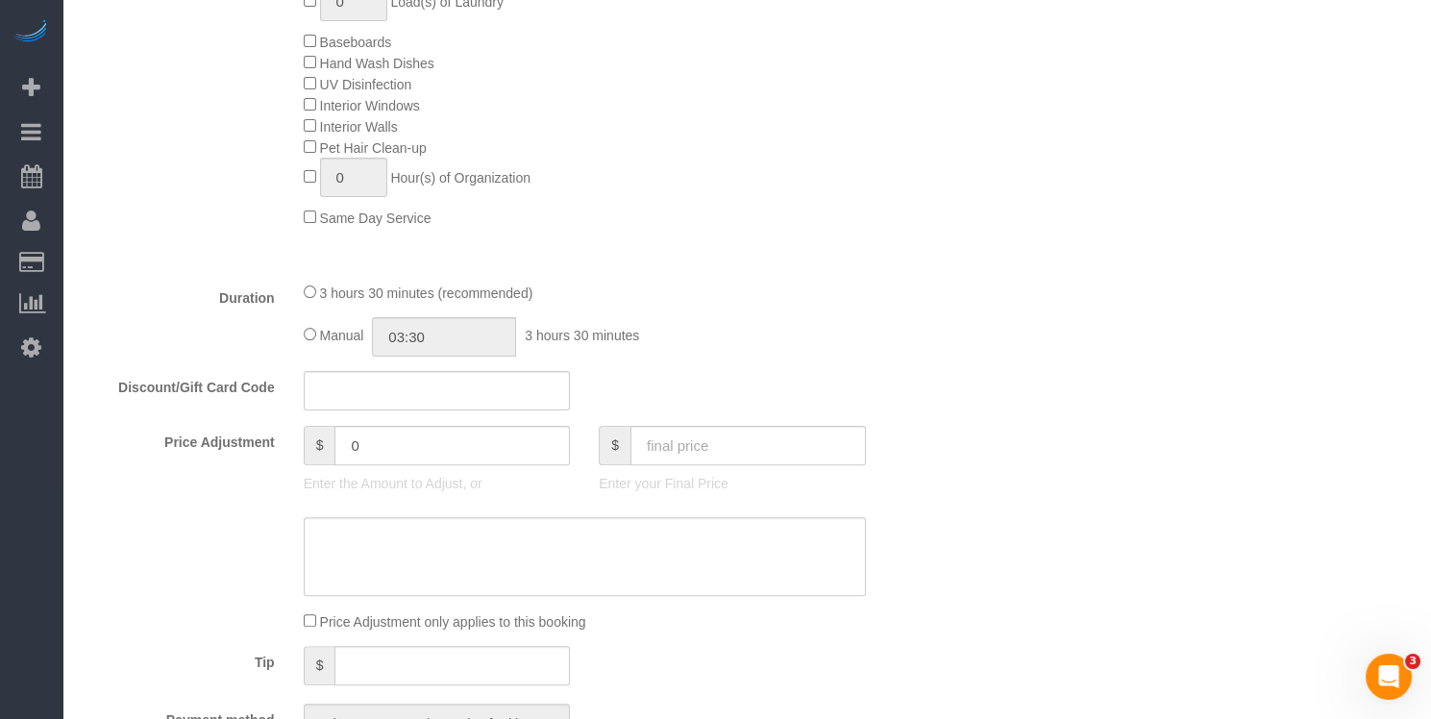
scroll to position [865, 0]
